Goal: Task Accomplishment & Management: Manage account settings

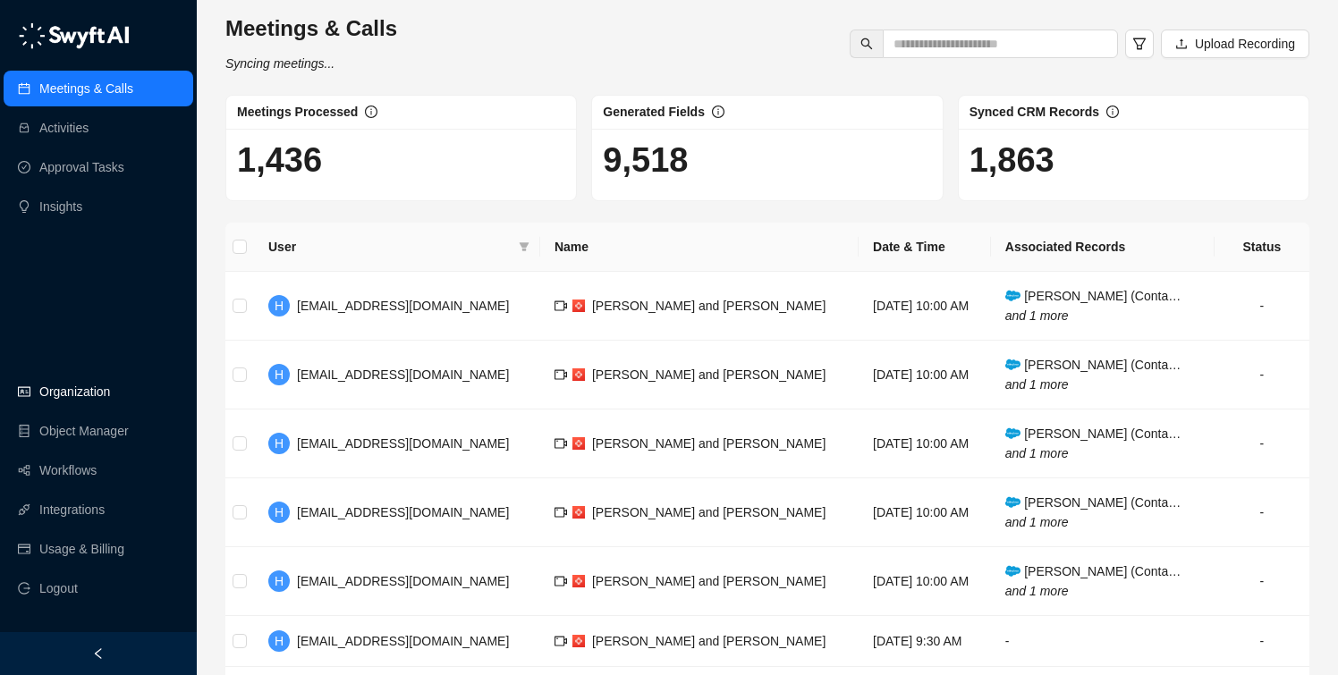
click at [97, 399] on link "Organization" at bounding box center [74, 392] width 71 height 36
